Goal: Check status: Check status

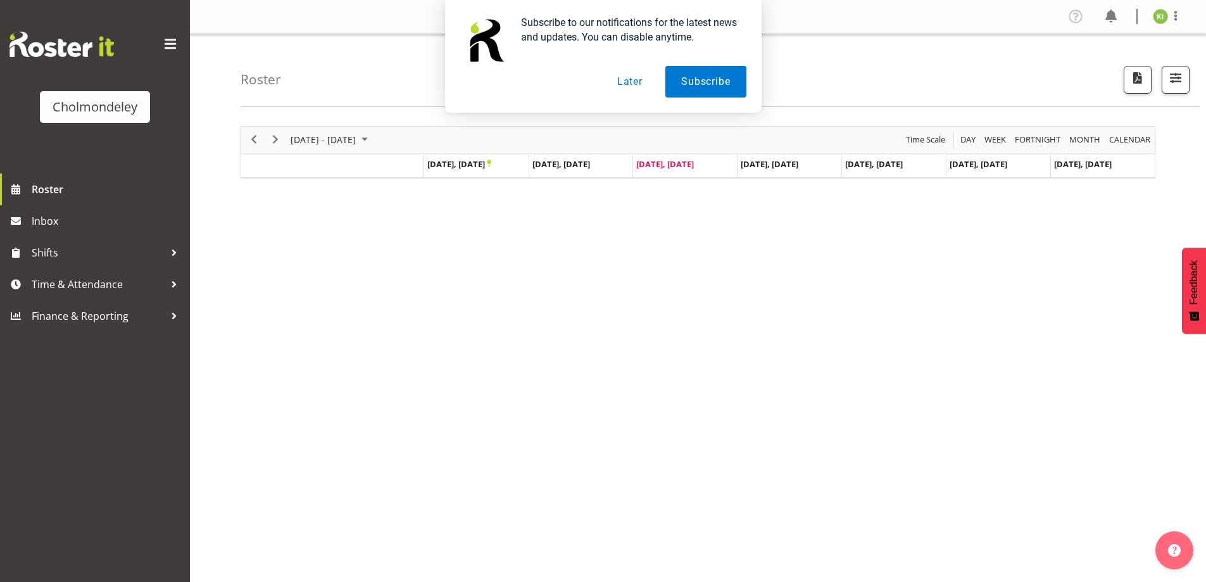
click at [620, 82] on button "Later" at bounding box center [629, 82] width 57 height 32
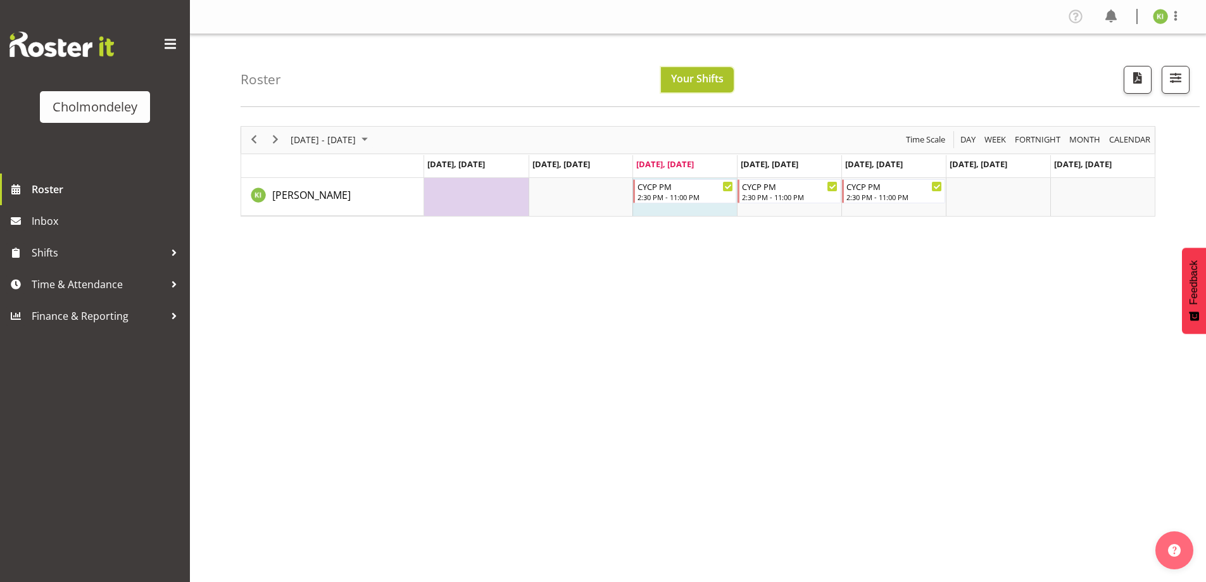
click at [693, 77] on span "Your Shifts" at bounding box center [697, 79] width 53 height 14
click at [1179, 77] on span "button" at bounding box center [1175, 78] width 16 height 16
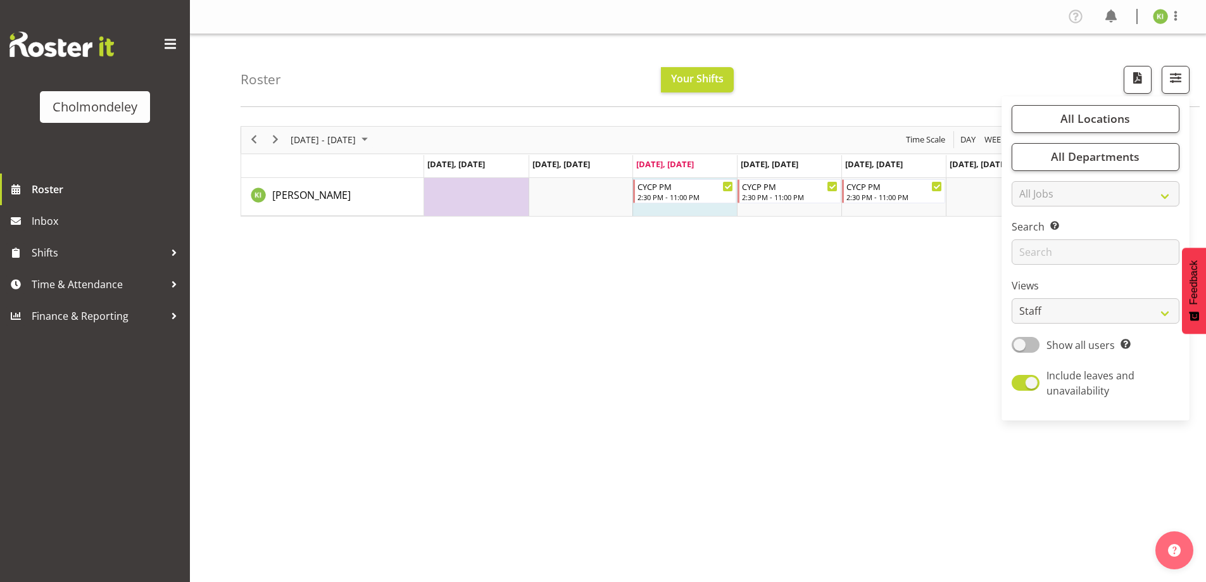
click at [1026, 347] on span at bounding box center [1026, 345] width 28 height 16
click at [1020, 347] on input "Show all users Show only rostered employees" at bounding box center [1016, 345] width 8 height 8
checkbox input "true"
click at [1114, 313] on select "Staff Role Shift - Horizontal Shift - Vertical Staff - Location" at bounding box center [1096, 310] width 168 height 25
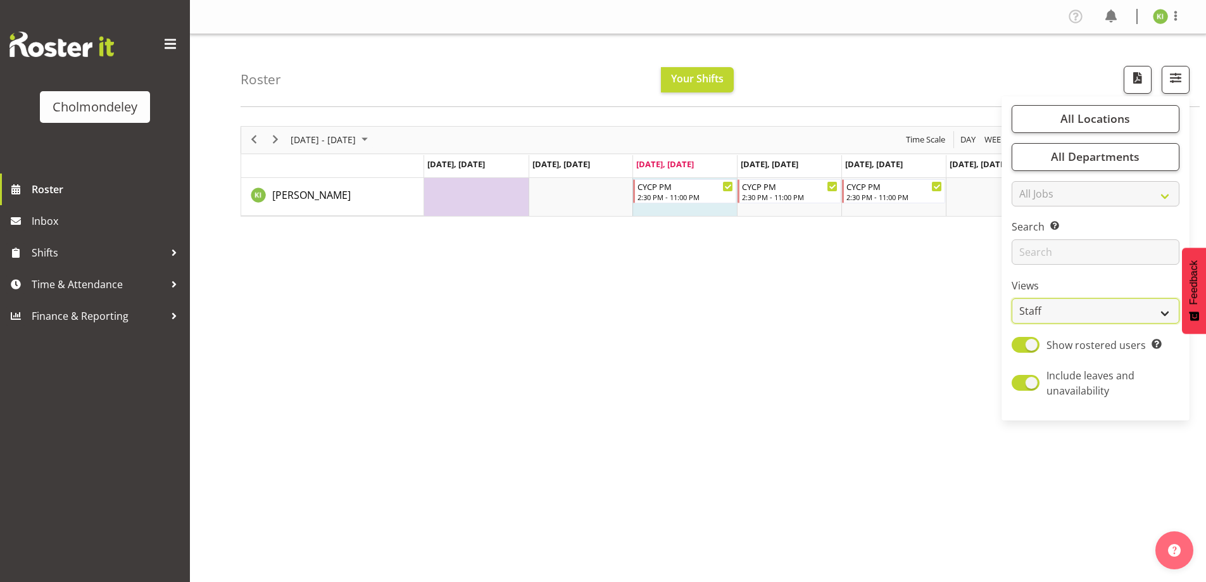
click at [1093, 303] on select "Staff Role Shift - Horizontal Shift - Vertical Staff - Location" at bounding box center [1096, 310] width 168 height 25
click at [1093, 307] on select "Staff Role Shift - Horizontal Shift - Vertical Staff - Location" at bounding box center [1096, 310] width 168 height 25
click at [859, 304] on div "September 22 - 28, 2025 Today Day Week Fortnight Month calendar Month Agenda Ti…" at bounding box center [723, 369] width 965 height 506
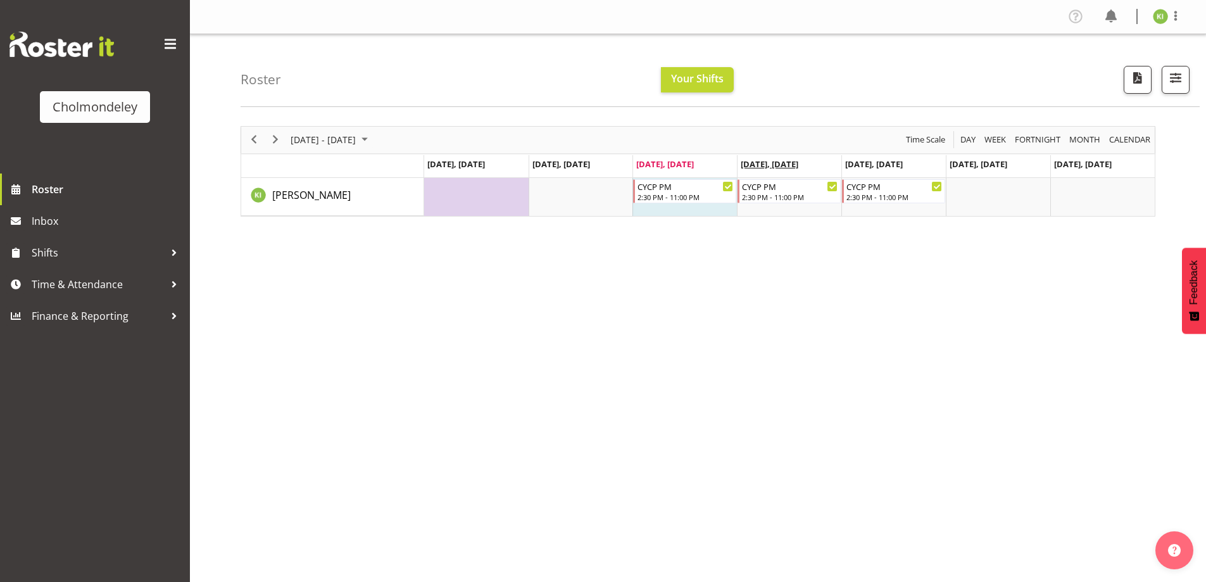
click at [774, 165] on span "[DATE], [DATE]" at bounding box center [770, 163] width 58 height 11
click at [974, 143] on span "Day" at bounding box center [968, 140] width 18 height 16
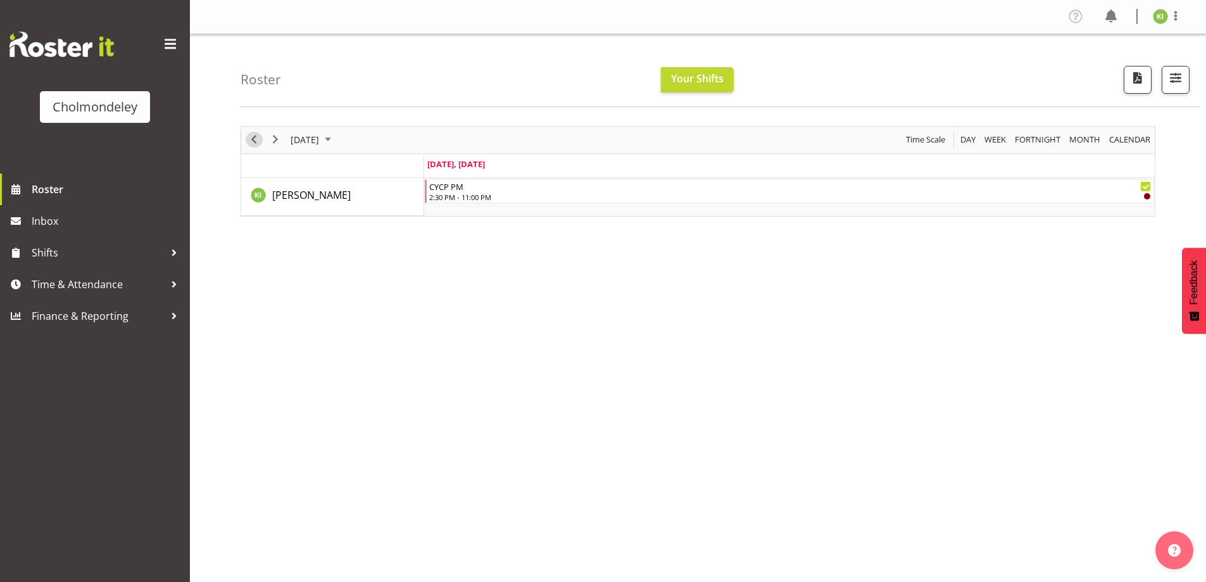
click at [255, 141] on span "Previous" at bounding box center [253, 140] width 15 height 16
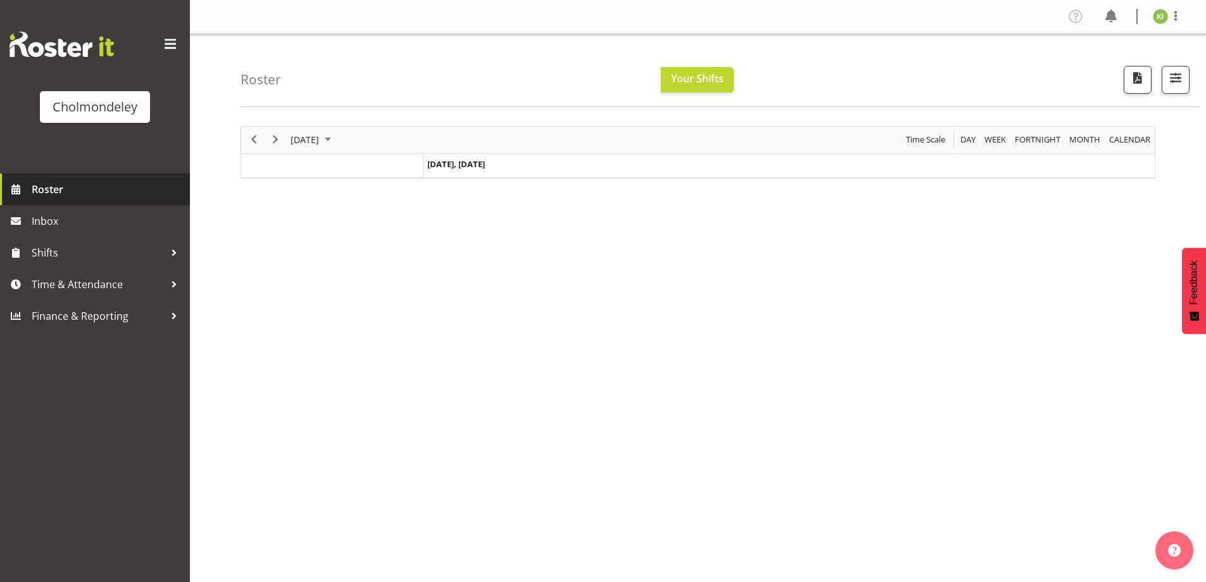
click at [61, 189] on span "Roster" at bounding box center [108, 189] width 152 height 19
